Goal: Information Seeking & Learning: Compare options

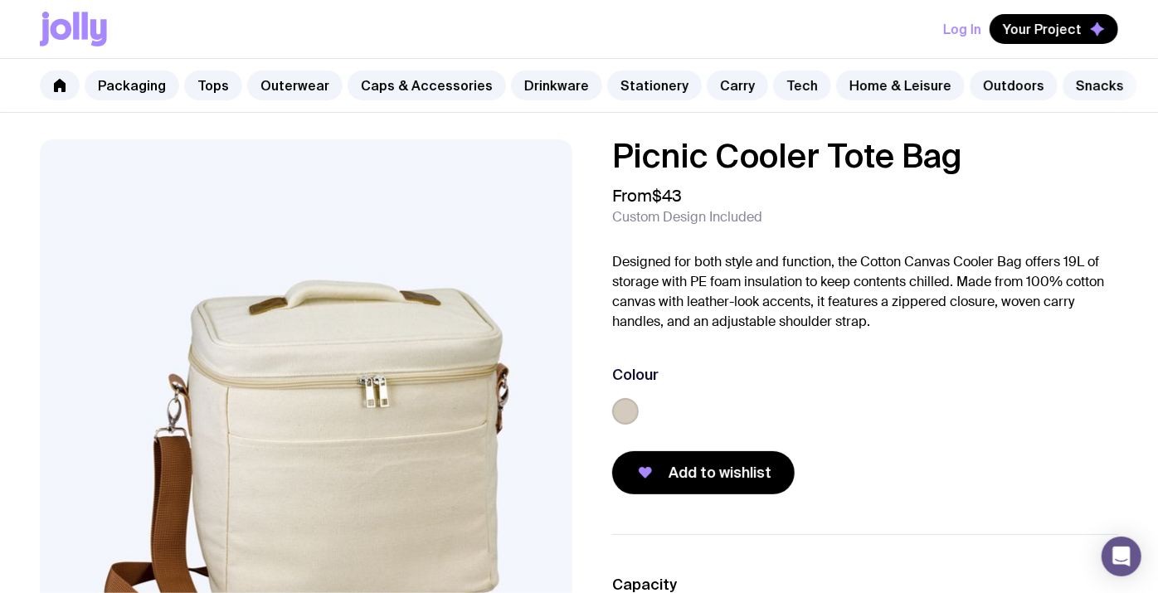
click at [327, 319] on img at bounding box center [306, 458] width 532 height 639
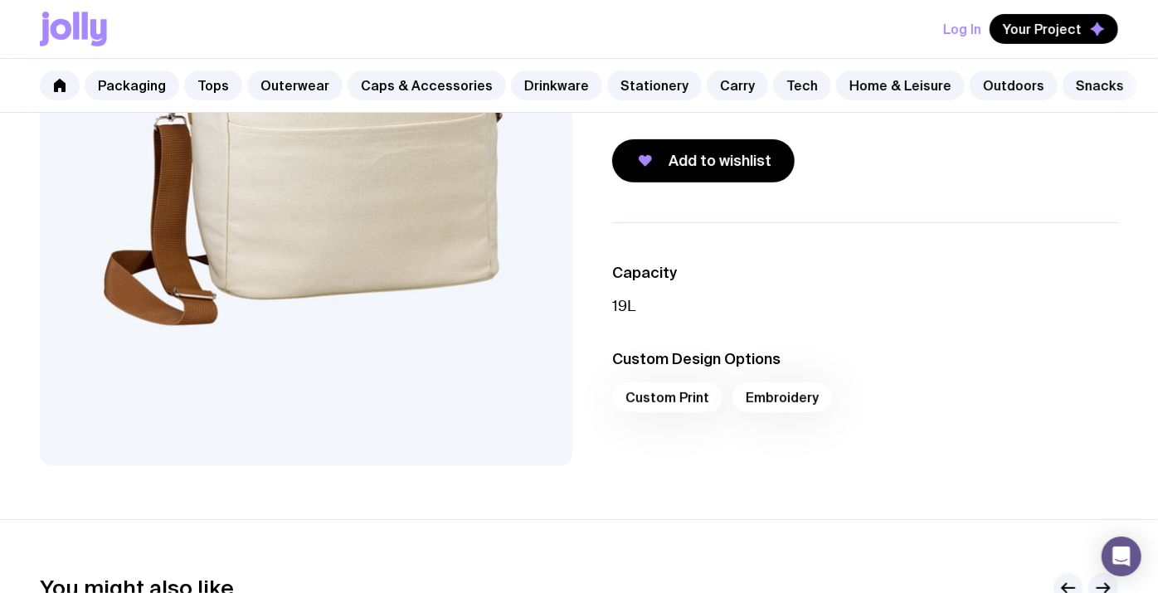
scroll to position [368, 0]
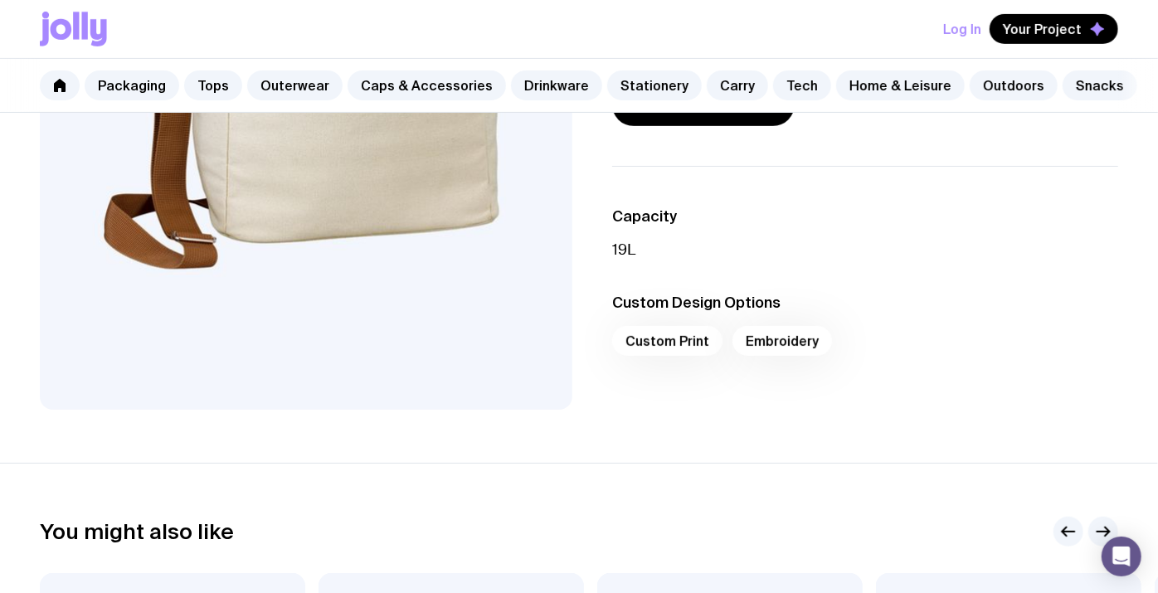
click at [610, 365] on div "Capacity 19L Custom Design Options Custom Print Embroidery" at bounding box center [852, 288] width 532 height 244
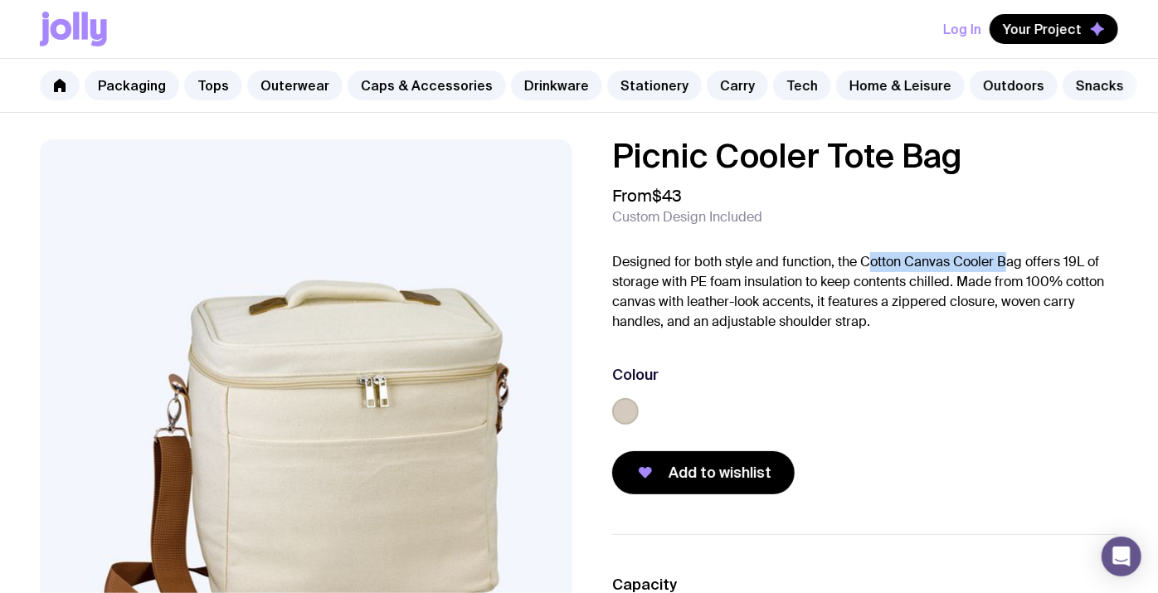
drag, startPoint x: 868, startPoint y: 263, endPoint x: 1007, endPoint y: 254, distance: 139.6
click at [1007, 254] on p "Designed for both style and function, the Cotton Canvas Cooler Bag offers 19L o…" at bounding box center [865, 292] width 506 height 80
drag, startPoint x: 1007, startPoint y: 254, endPoint x: 1020, endPoint y: 259, distance: 14.2
click at [1020, 259] on p "Designed for both style and function, the Cotton Canvas Cooler Bag offers 19L o…" at bounding box center [865, 292] width 506 height 80
click at [1021, 259] on p "Designed for both style and function, the Cotton Canvas Cooler Bag offers 19L o…" at bounding box center [865, 292] width 506 height 80
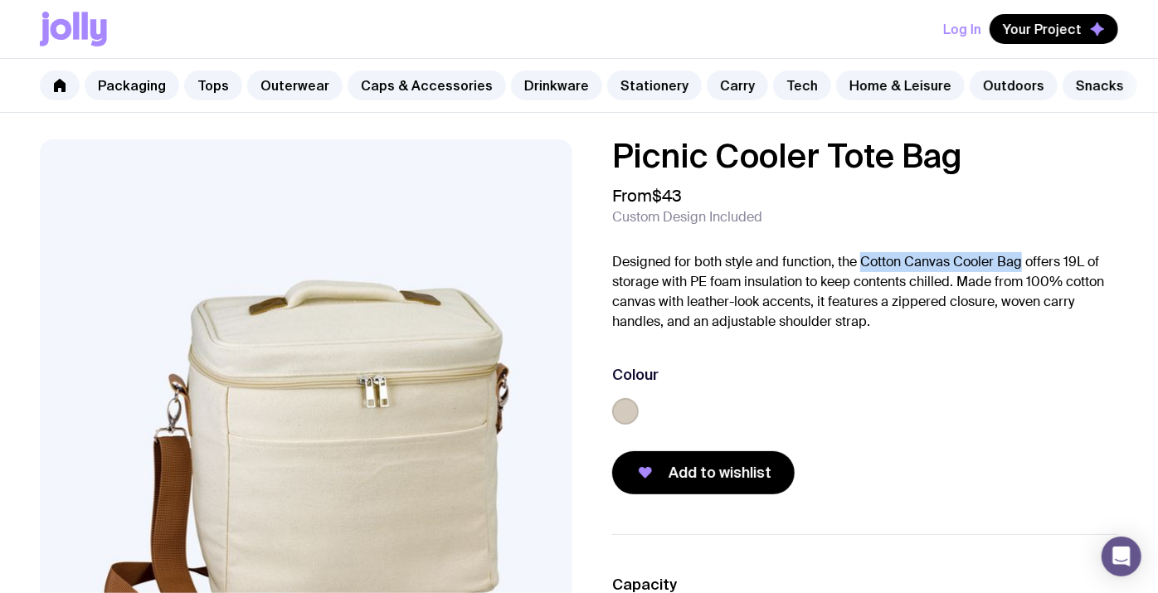
drag, startPoint x: 863, startPoint y: 260, endPoint x: 1023, endPoint y: 267, distance: 161.0
click at [1023, 267] on p "Designed for both style and function, the Cotton Canvas Cooler Bag offers 19L o…" at bounding box center [865, 292] width 506 height 80
copy p "Cotton Canvas Cooler Bag"
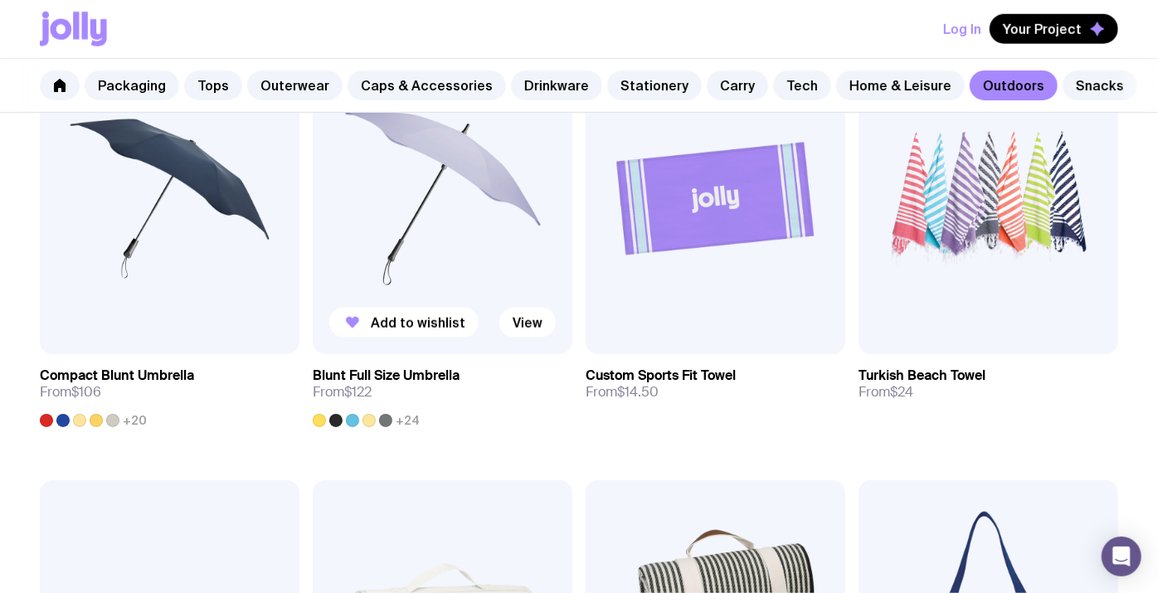
scroll to position [829, 0]
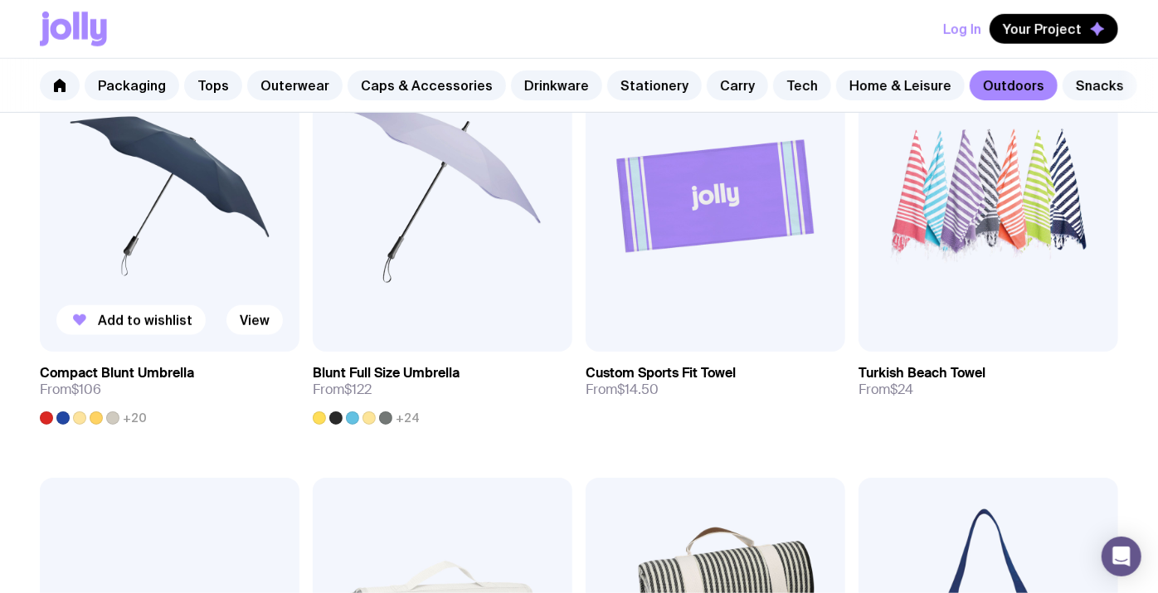
click at [192, 207] on img at bounding box center [170, 197] width 260 height 312
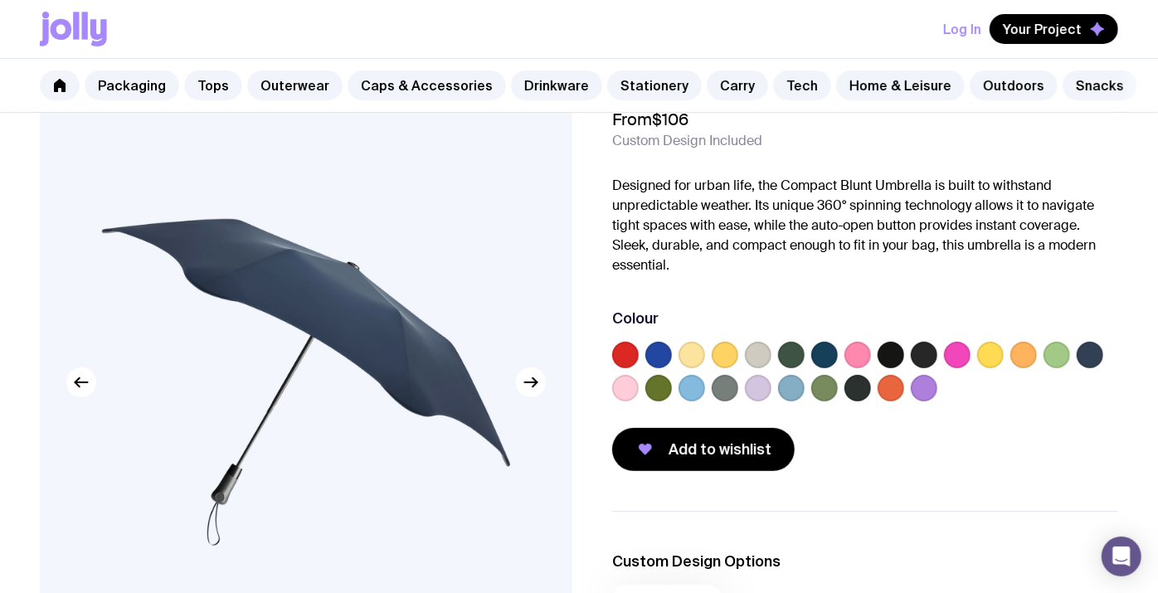
scroll to position [92, 0]
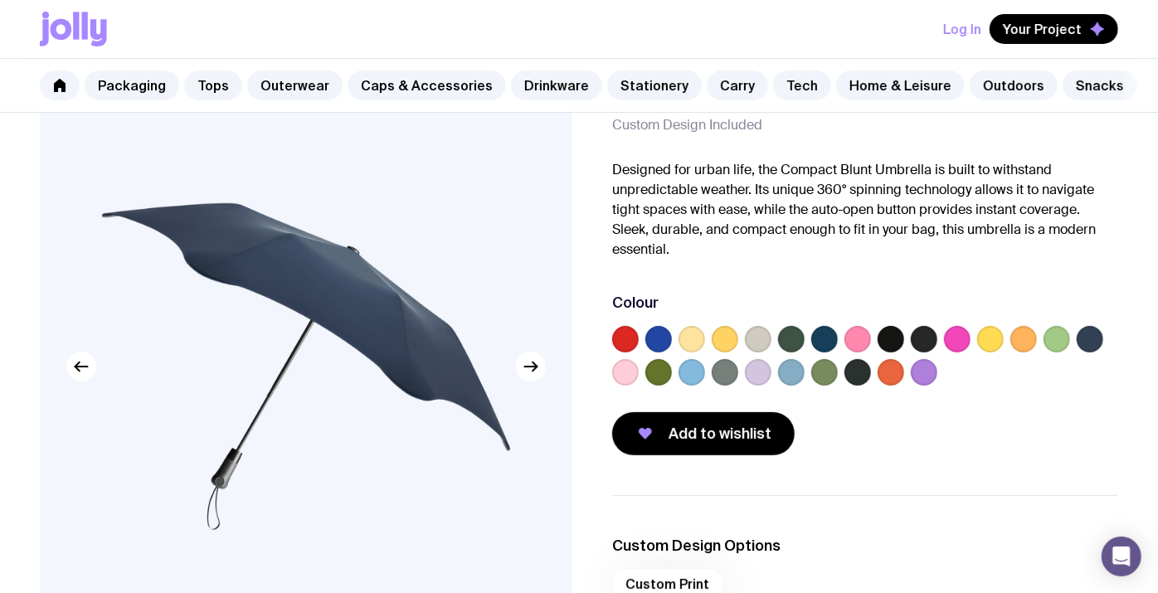
click at [916, 377] on label at bounding box center [924, 372] width 27 height 27
click at [0, 0] on input "radio" at bounding box center [0, 0] width 0 height 0
